Goal: Task Accomplishment & Management: Complete application form

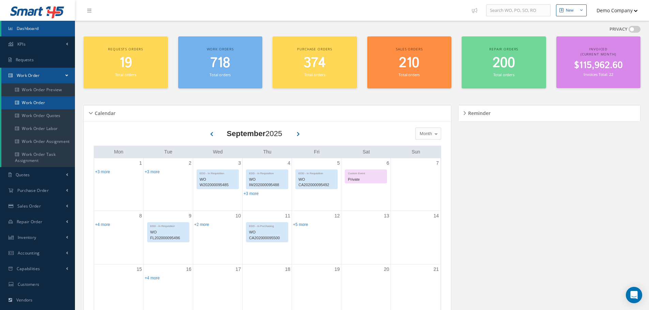
click at [45, 100] on link "Work Order" at bounding box center [38, 102] width 74 height 13
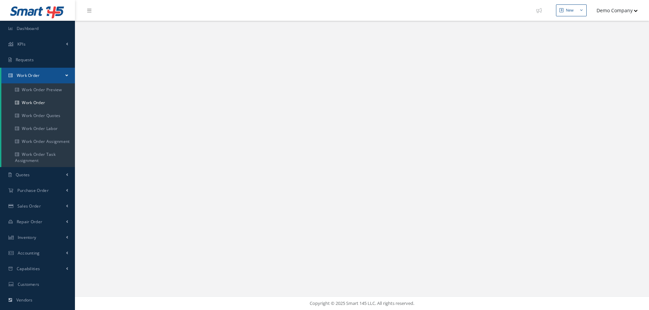
select select "25"
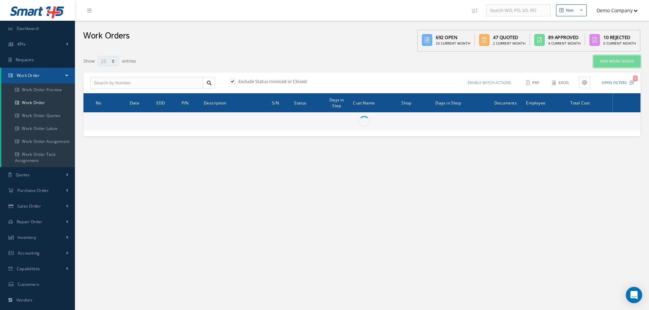
click at [622, 58] on link "New Work Order" at bounding box center [616, 62] width 47 height 12
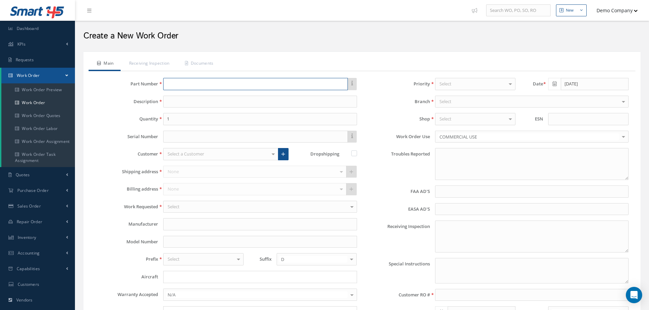
click at [242, 84] on input "text" at bounding box center [255, 84] width 184 height 12
type input "faa aads"
type input "EASA ADS"
type textarea "NO VISUAL DAMAGE"
type input "[DATE]"
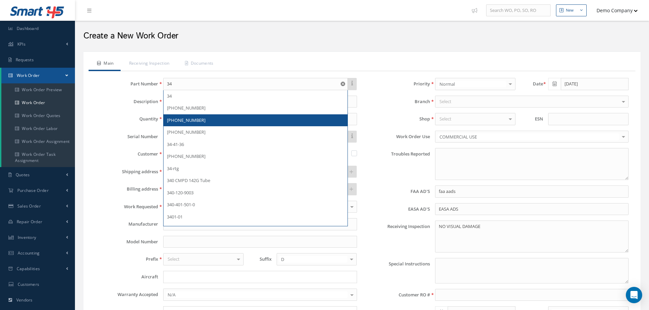
click at [208, 116] on div "[PHONE_NUMBER]" at bounding box center [255, 120] width 184 height 12
type input "[PHONE_NUMBER]"
type input "Panel"
type input "AIM"
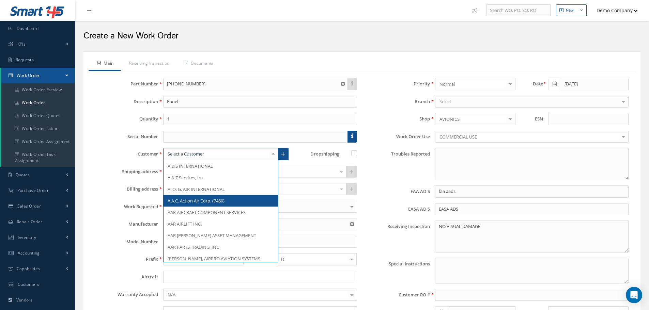
drag, startPoint x: 196, startPoint y: 204, endPoint x: 304, endPoint y: 192, distance: 108.7
click at [198, 205] on span "A.A.C. Action Air Corp. (7469)" at bounding box center [220, 201] width 114 height 12
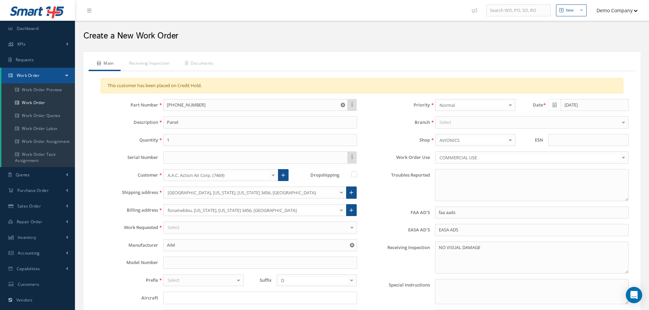
click at [460, 117] on div "Select" at bounding box center [531, 122] width 193 height 12
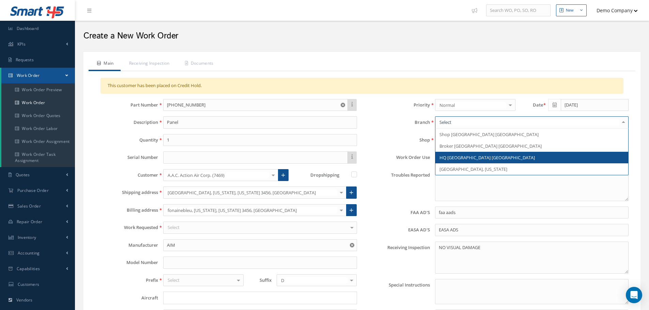
drag, startPoint x: 458, startPoint y: 154, endPoint x: 194, endPoint y: 157, distance: 263.6
click at [457, 155] on span "HQ [GEOGRAPHIC_DATA] [GEOGRAPHIC_DATA]" at bounding box center [486, 158] width 95 height 6
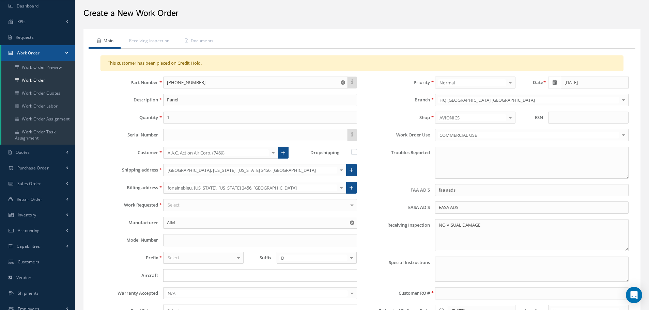
scroll to position [34, 0]
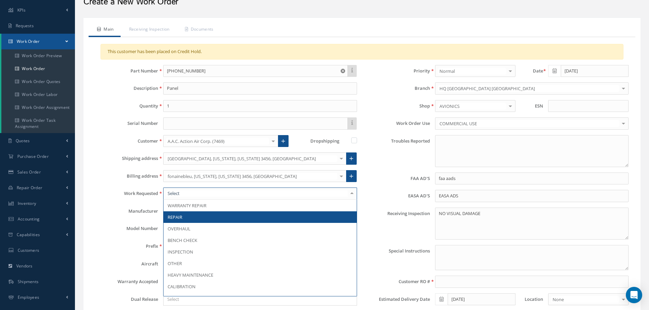
click at [205, 218] on span "REPAIR" at bounding box center [259, 217] width 193 height 12
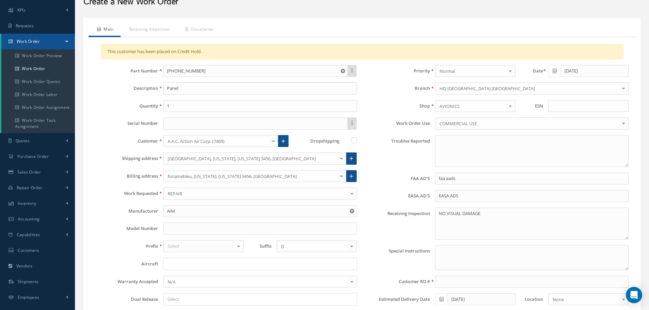
click at [191, 246] on div "Select" at bounding box center [203, 246] width 80 height 12
click at [204, 269] on span "FL" at bounding box center [203, 270] width 80 height 12
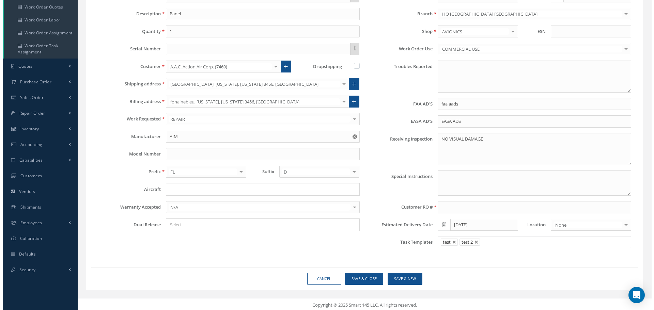
scroll to position [111, 0]
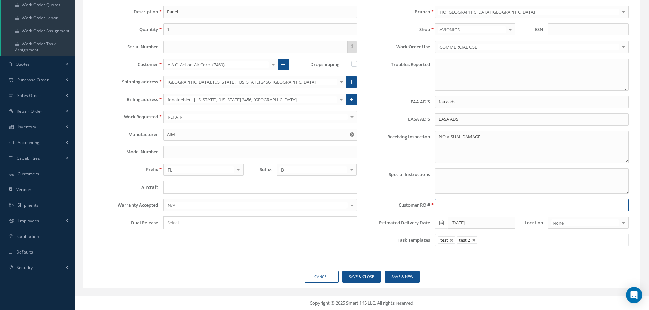
click at [442, 201] on input at bounding box center [531, 205] width 193 height 12
type input "34567"
click at [357, 276] on button "Save & Close" at bounding box center [361, 277] width 38 height 12
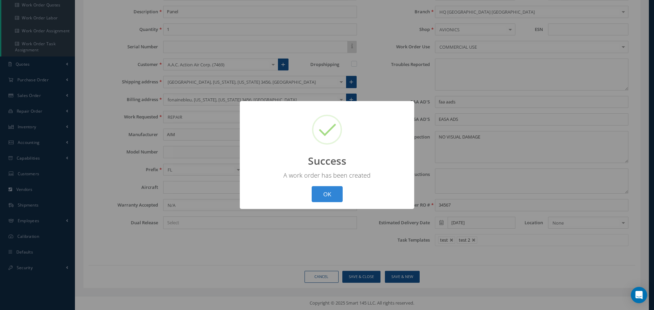
click at [321, 203] on div "? ! i Success × A work order has been created OK Cancel" at bounding box center [327, 155] width 174 height 108
click at [321, 198] on button "OK" at bounding box center [327, 194] width 31 height 16
select select "25"
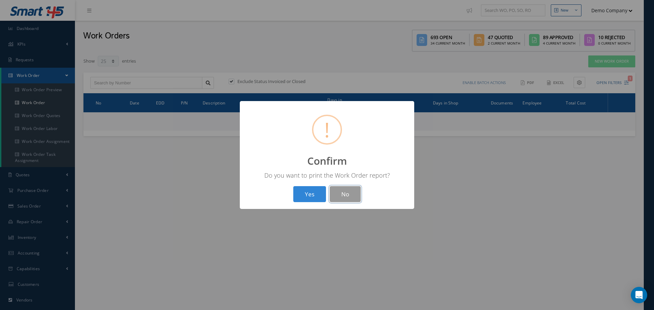
click at [354, 200] on button "No" at bounding box center [345, 194] width 31 height 16
